Goal: Task Accomplishment & Management: Use online tool/utility

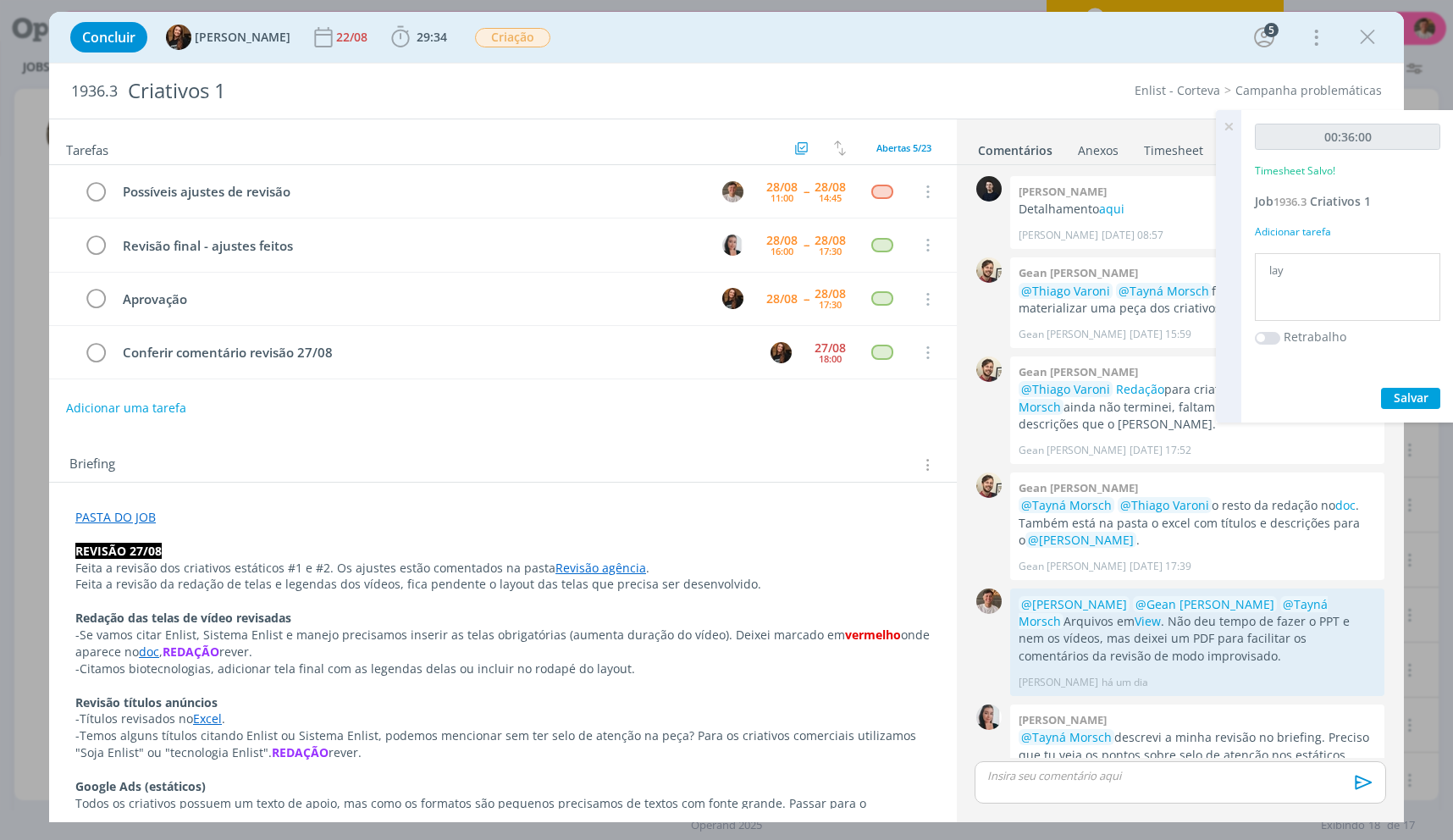
scroll to position [209, 0]
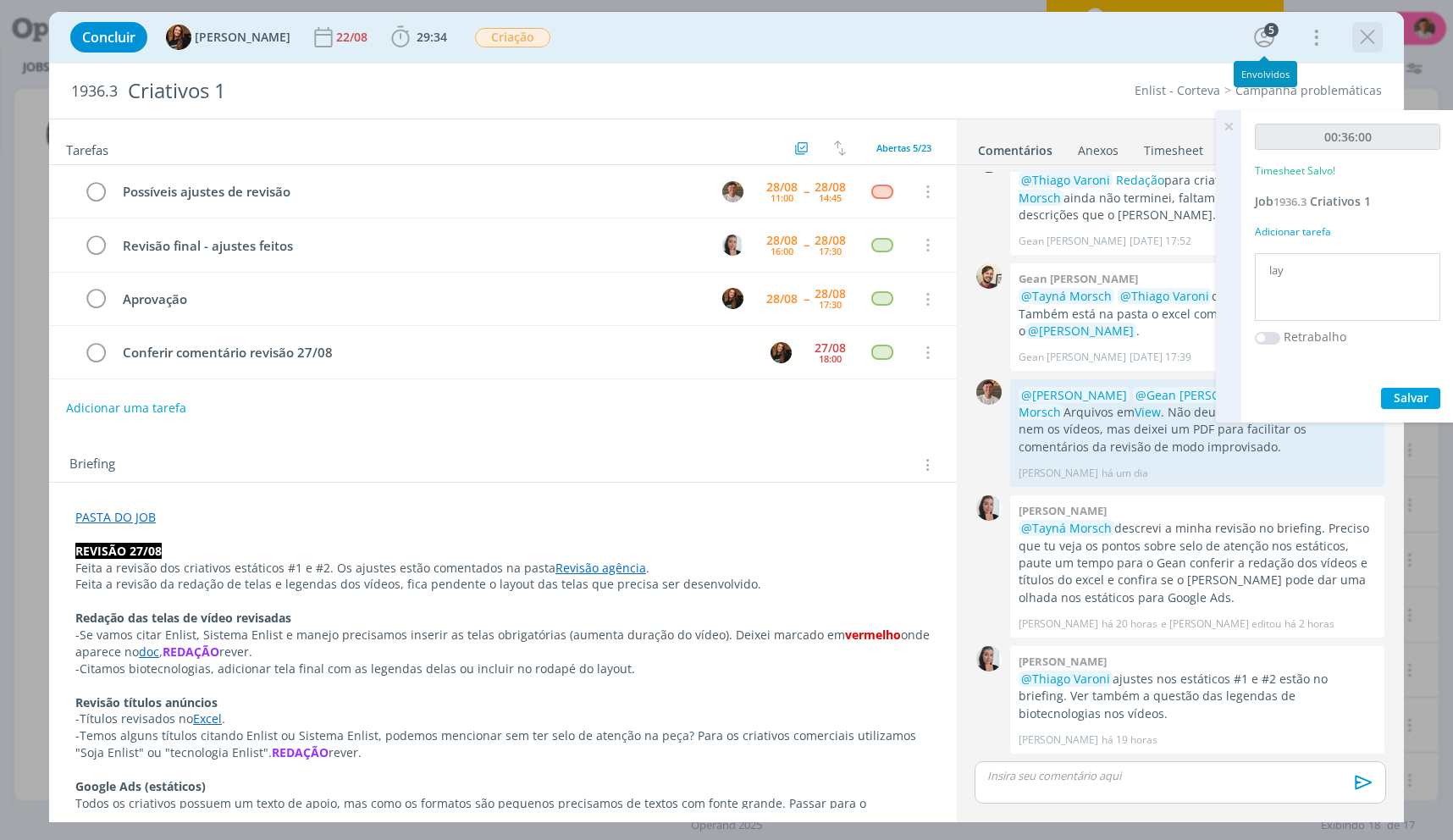
click at [1357, 34] on div "Concluir Tayná Morsch 22/08 29:34 Iniciar Apontar Data * [DATE] Horas * 00:00 T…" at bounding box center [726, 37] width 1329 height 41
click at [1364, 42] on icon "dialog" at bounding box center [1367, 37] width 26 height 26
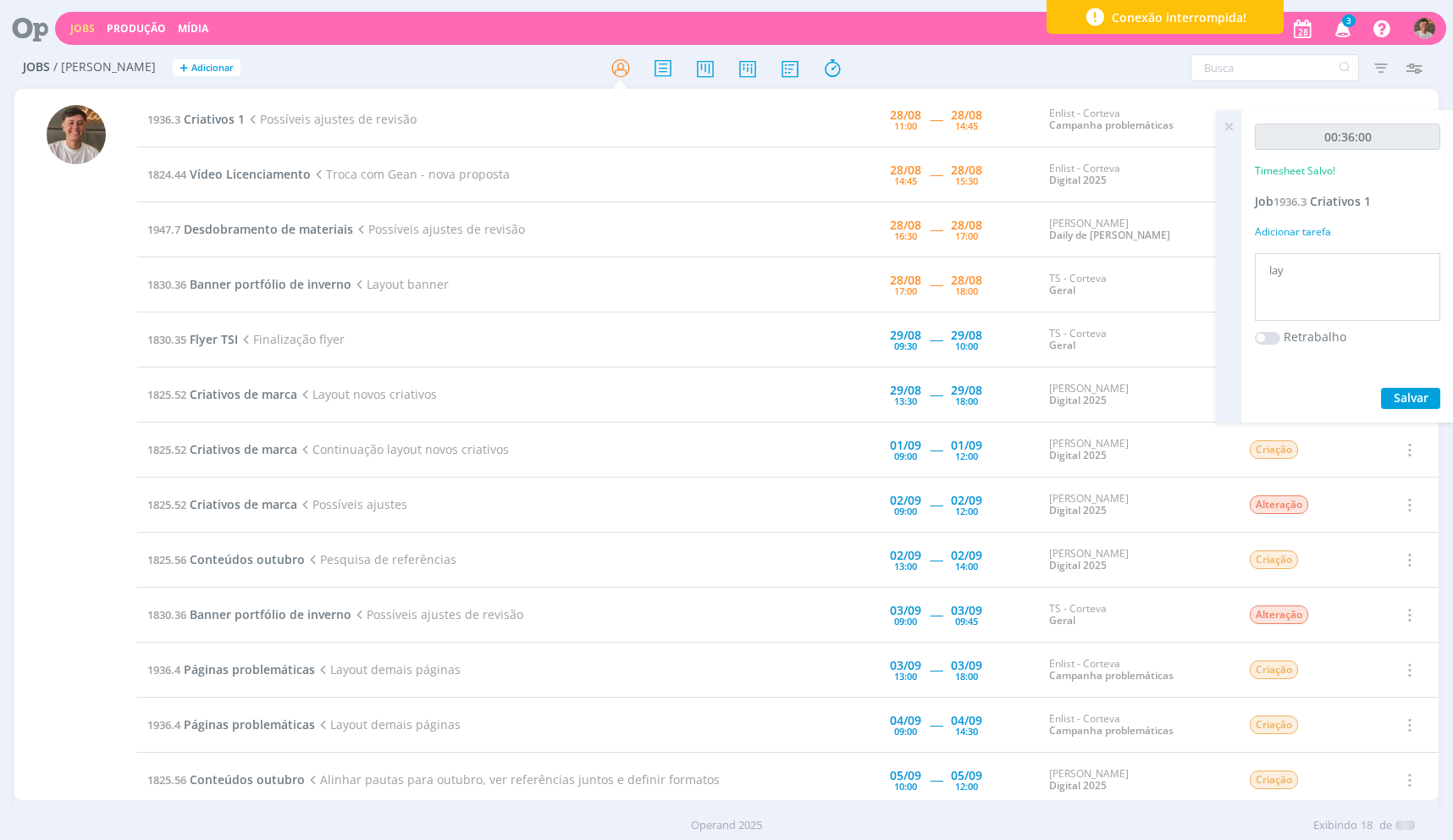
click at [1233, 123] on div "Jobs Produção [GEOGRAPHIC_DATA] 3 Notificações Central de Ajuda Área de Membros…" at bounding box center [726, 420] width 1453 height 840
click at [221, 128] on td "1936.3 Criativos 1 Possíveis ajustes de revisão + telas vídeos" at bounding box center [434, 120] width 593 height 55
click at [221, 124] on span "Criativos 1" at bounding box center [214, 119] width 61 height 16
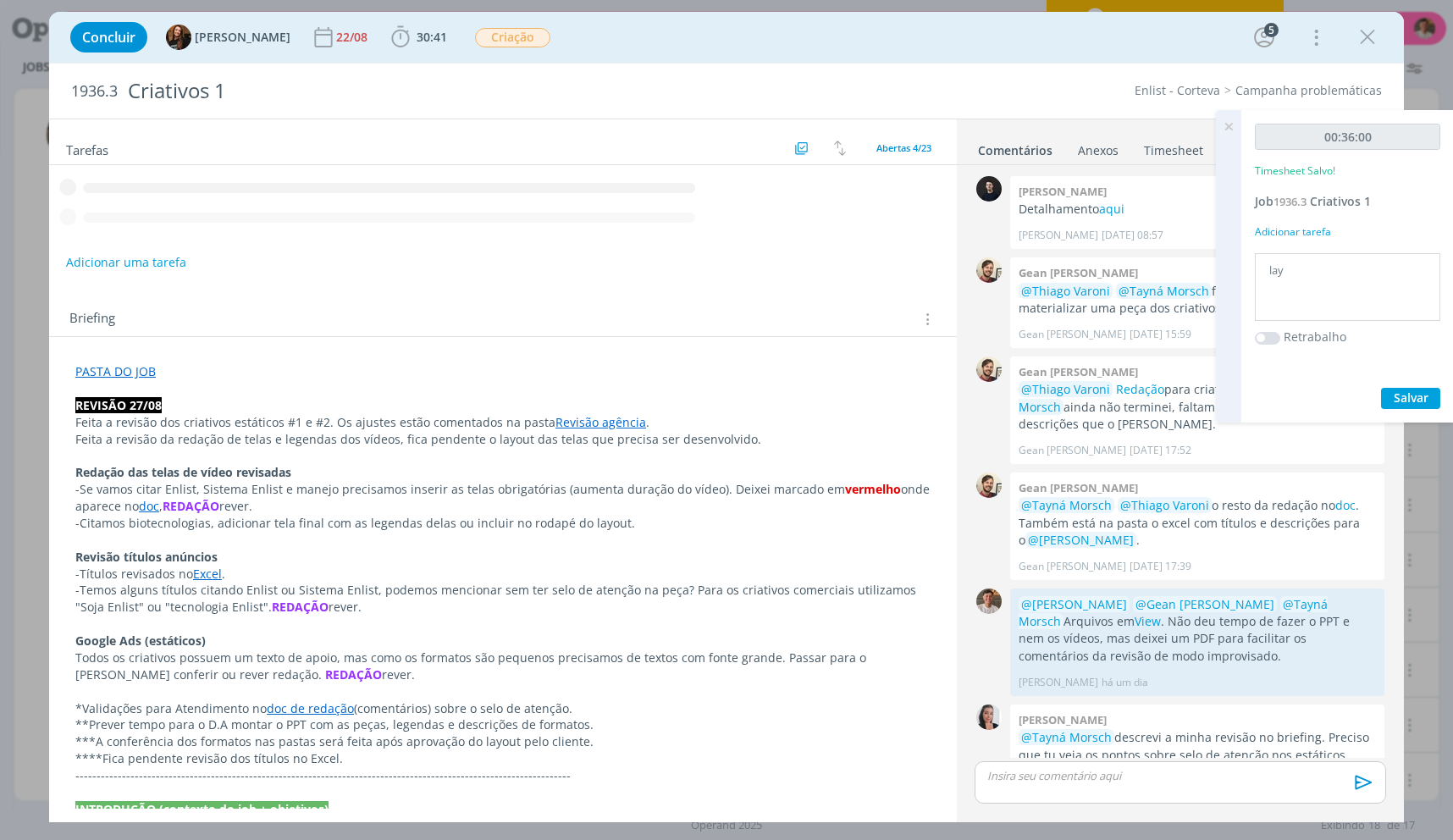
scroll to position [209, 0]
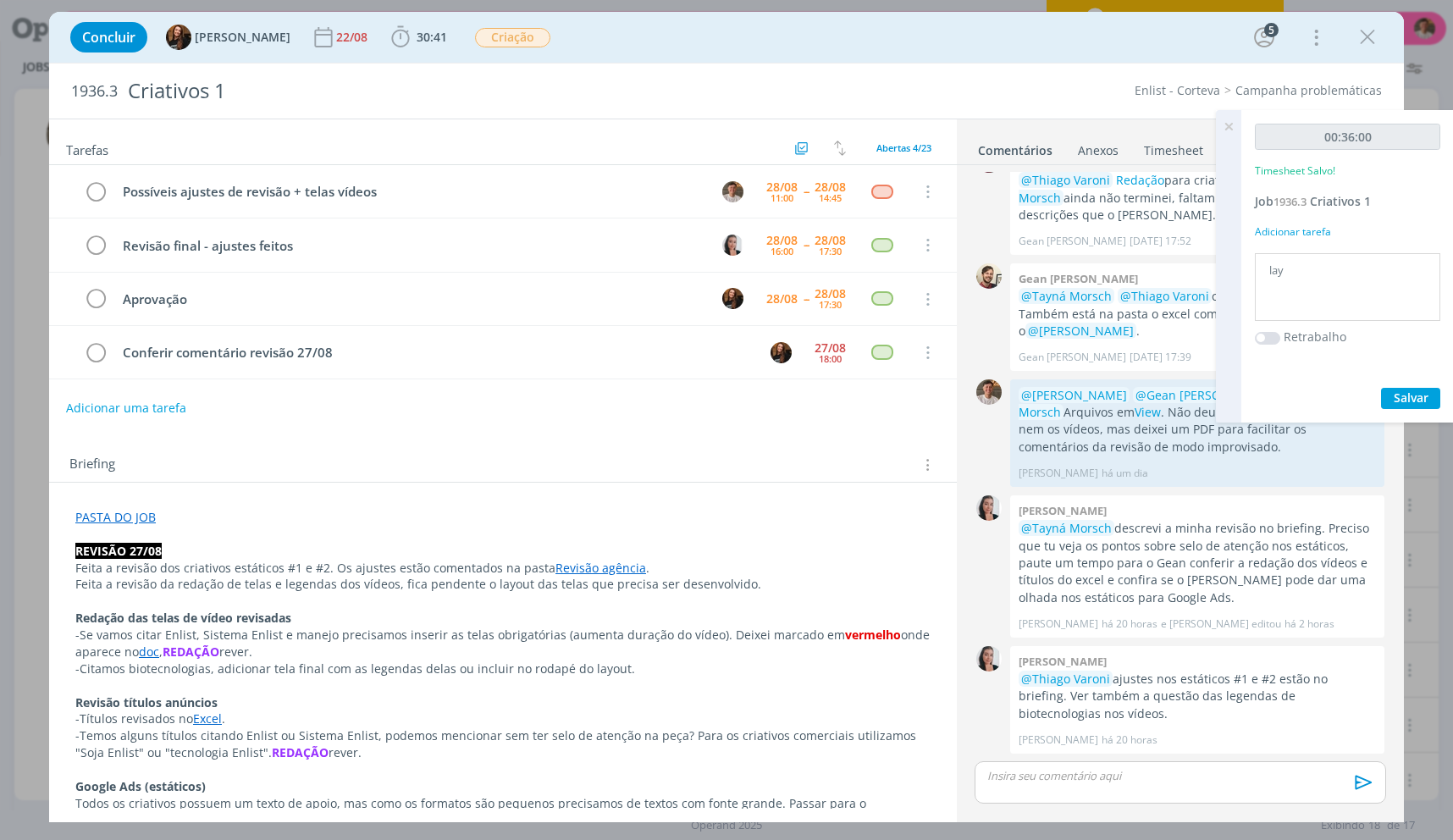
click at [396, 53] on div "Concluir Tayná Morsch 22/08 30:41 Iniciar Apontar Data * [DATE] Horas * 00:00 T…" at bounding box center [726, 37] width 1329 height 41
click at [412, 45] on span "30:41 Iniciar Apontar Data * [DATE] Horas * 00:00 Tarefa Selecione a tarefa Des…" at bounding box center [419, 37] width 66 height 30
click at [417, 37] on span "30:41" at bounding box center [432, 37] width 30 height 16
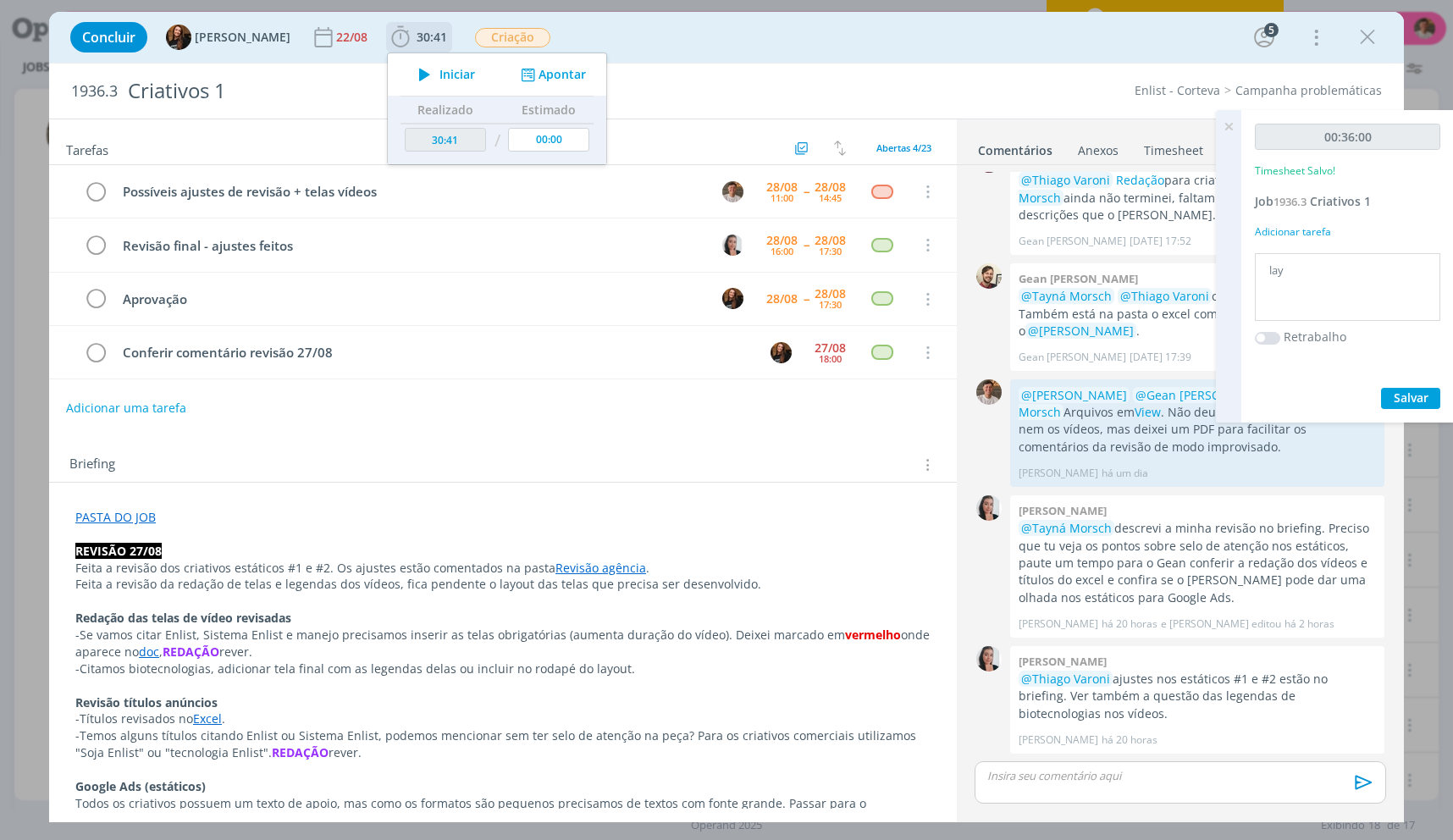
drag, startPoint x: 412, startPoint y: 74, endPoint x: 471, endPoint y: 128, distance: 80.0
click at [413, 74] on icon "dialog" at bounding box center [424, 74] width 29 height 22
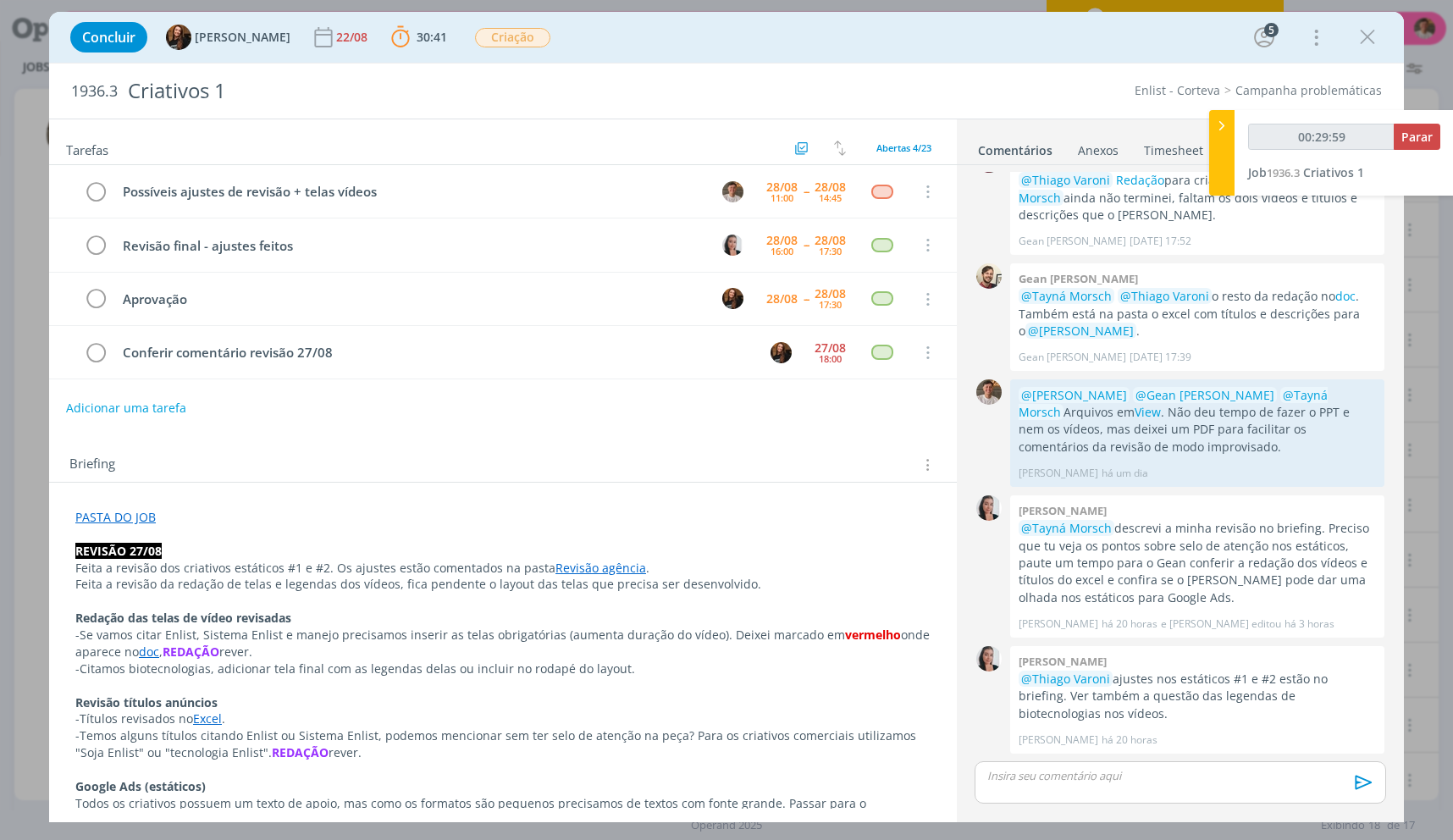
type input "00:30:00"
